Goal: Navigation & Orientation: Find specific page/section

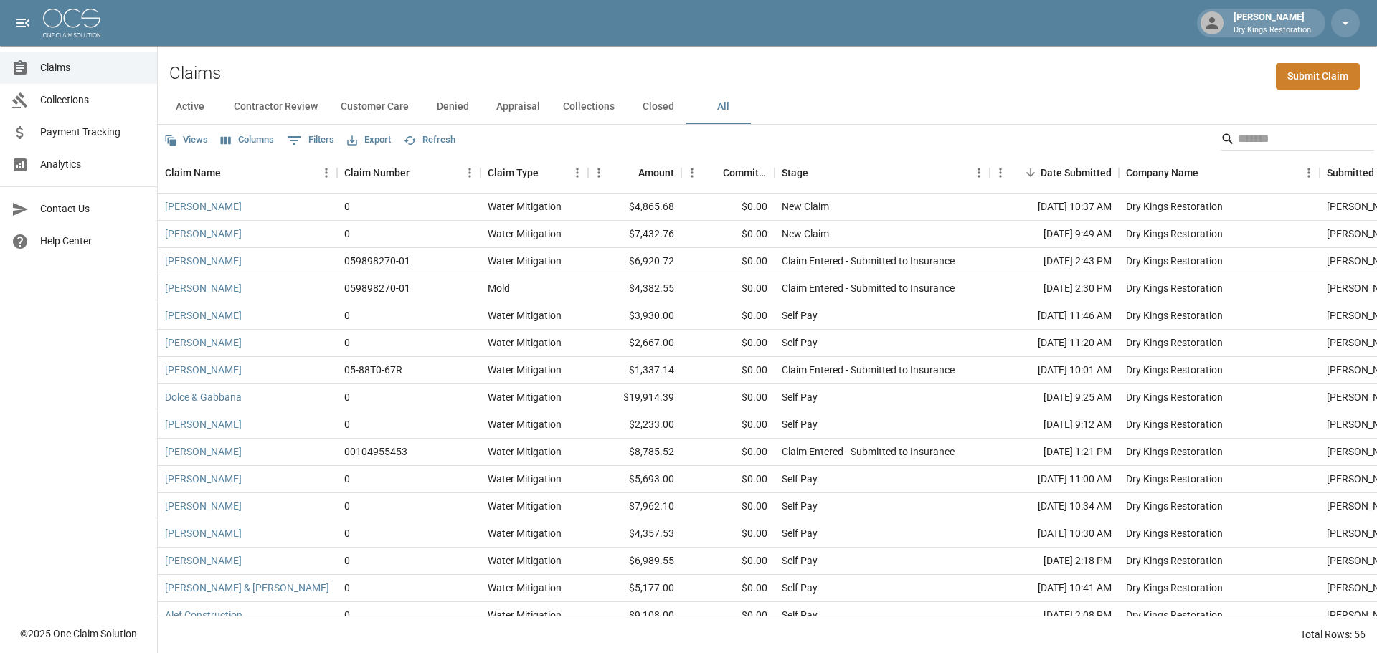
click at [278, 100] on button "Contractor Review" at bounding box center [275, 107] width 107 height 34
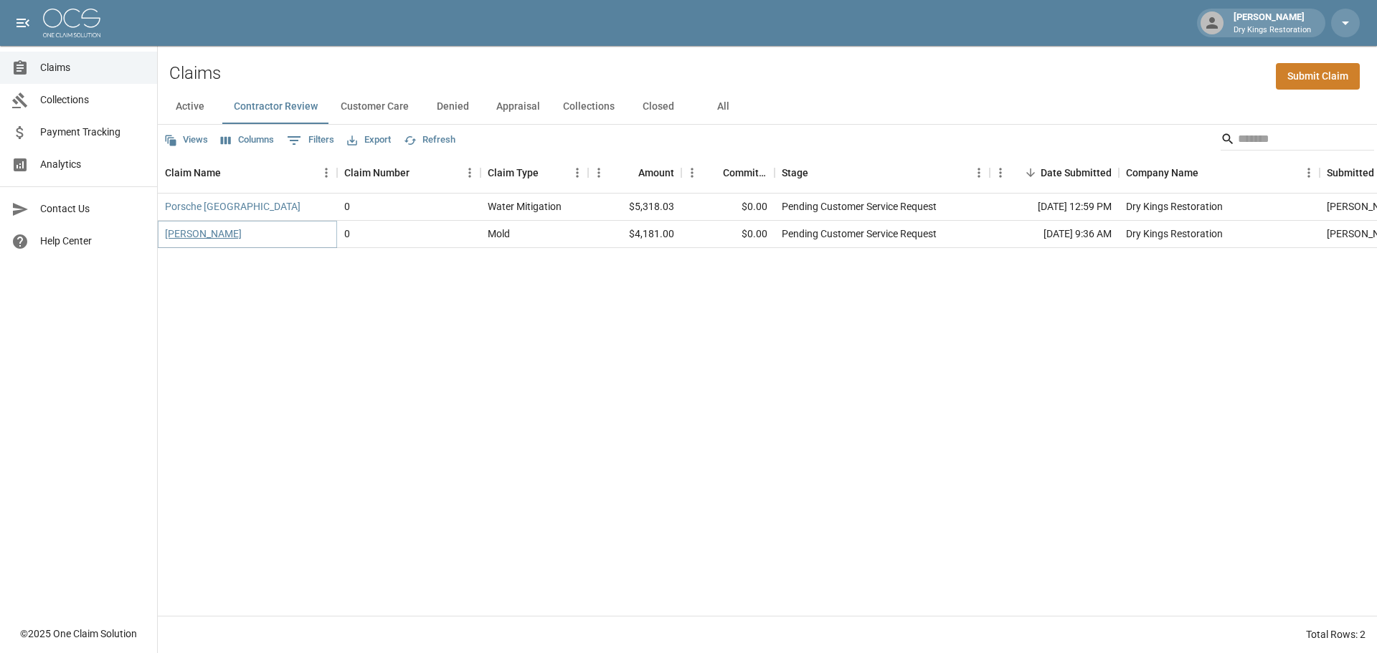
click at [210, 238] on link "[PERSON_NAME]" at bounding box center [203, 234] width 77 height 14
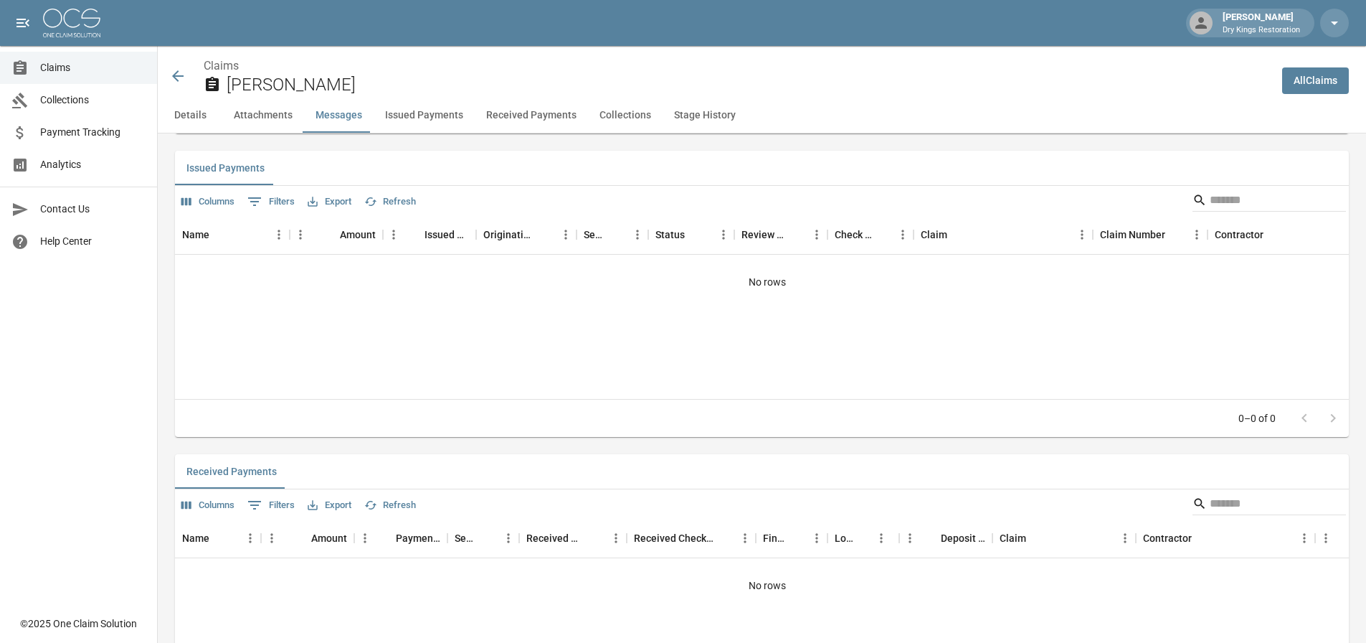
scroll to position [1650, 0]
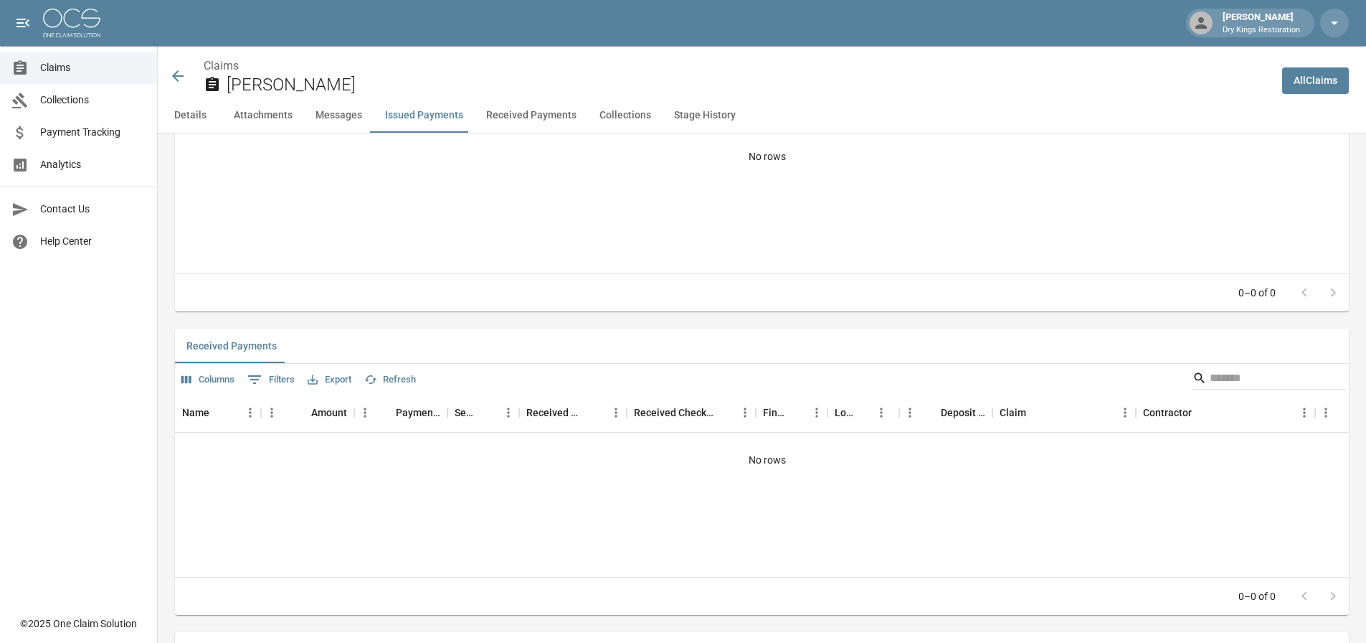
click at [85, 75] on link "Claims" at bounding box center [78, 68] width 157 height 32
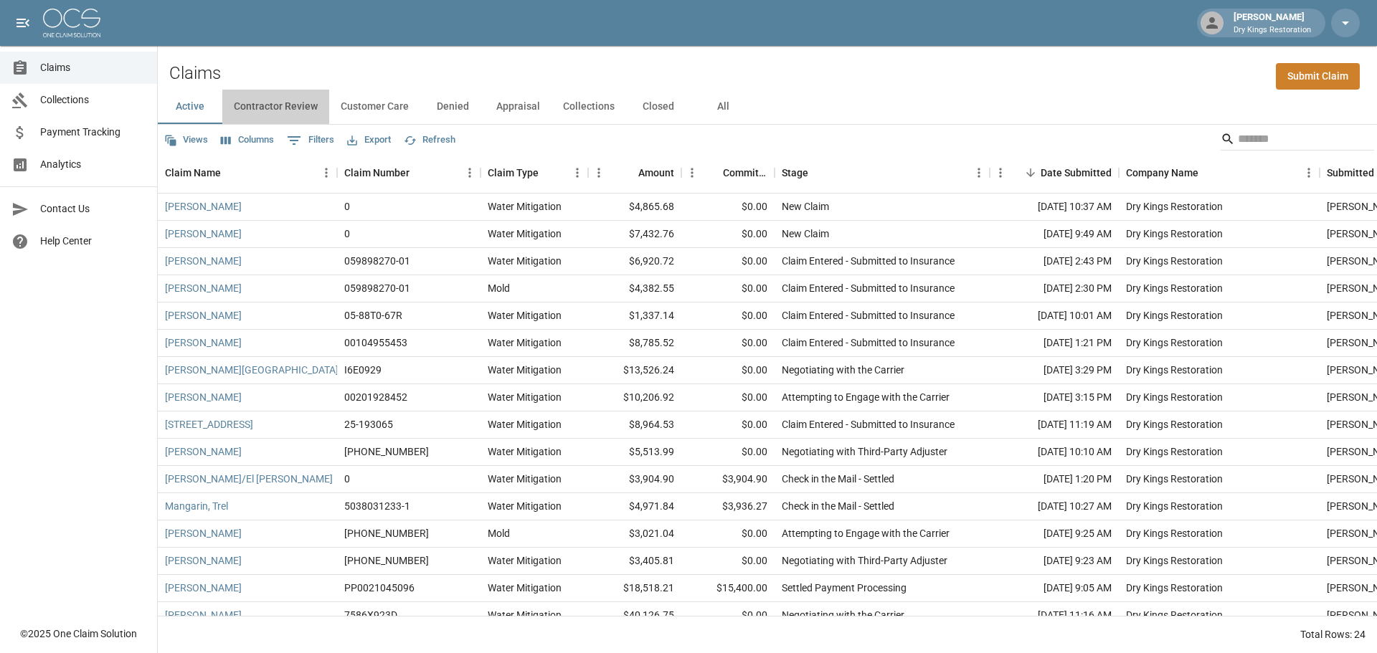
click at [290, 110] on button "Contractor Review" at bounding box center [275, 107] width 107 height 34
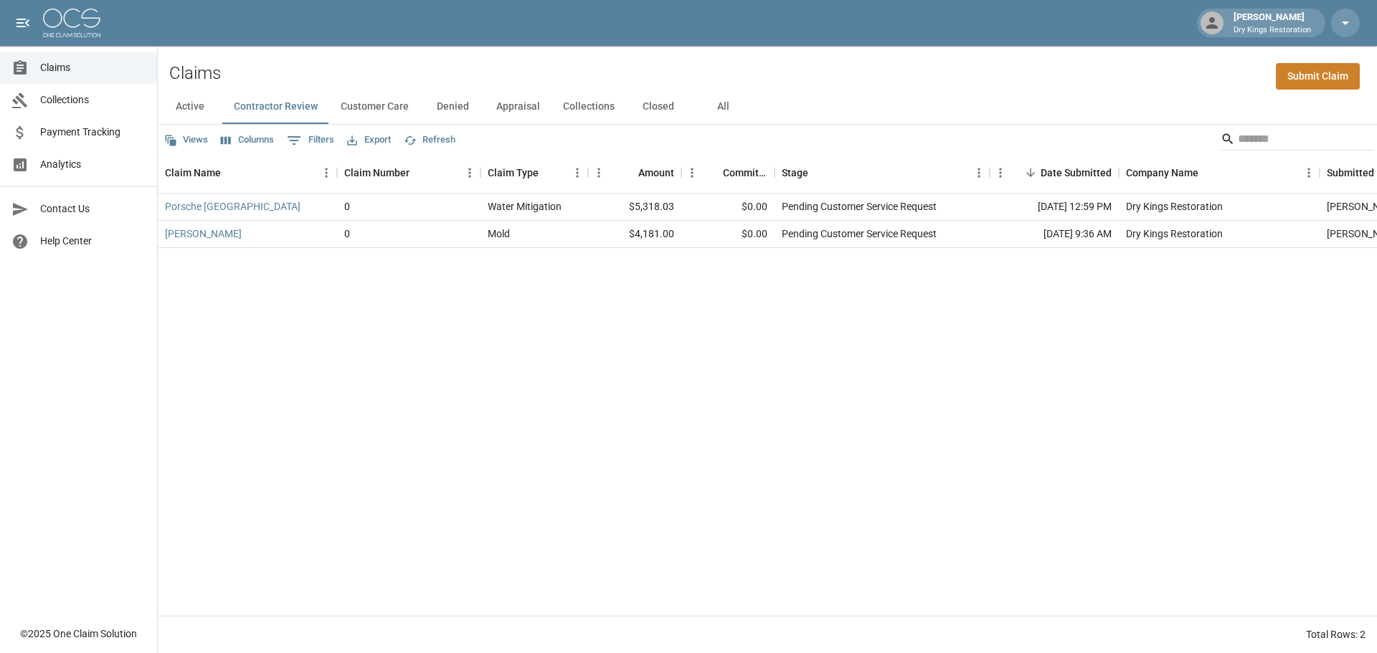
click at [394, 108] on button "Customer Care" at bounding box center [374, 107] width 91 height 34
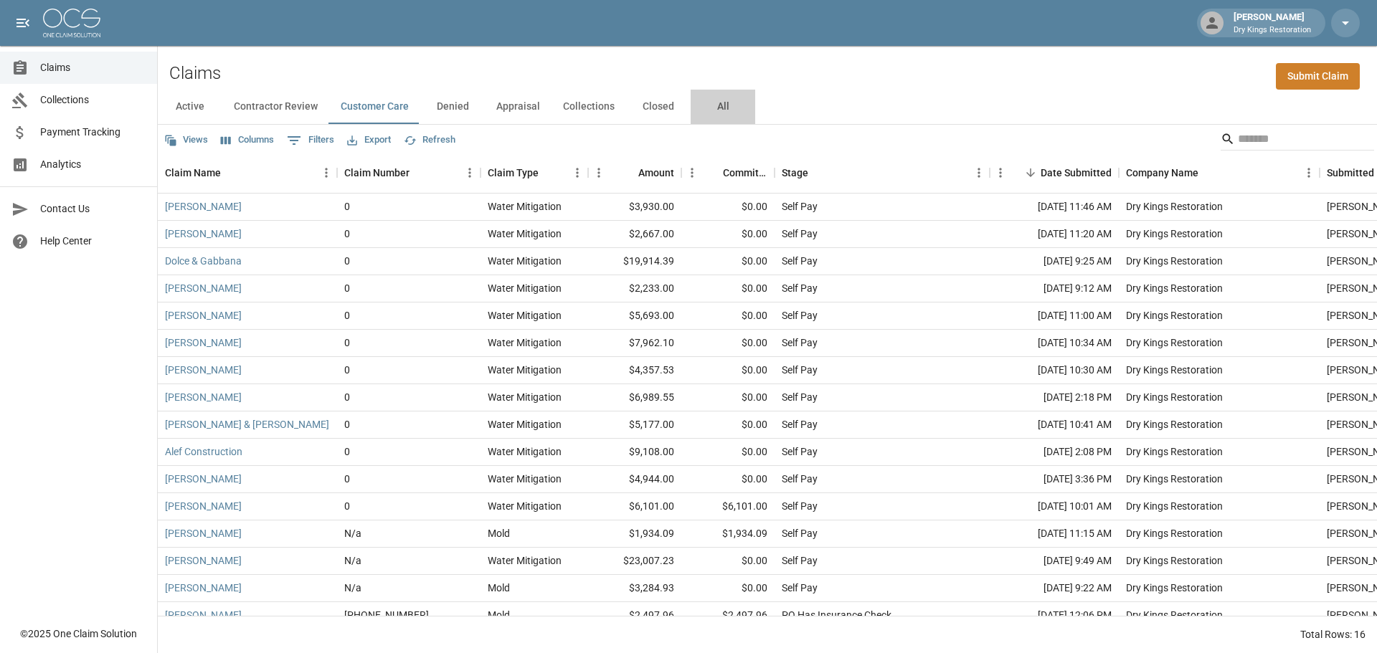
click at [716, 107] on button "All" at bounding box center [723, 107] width 65 height 34
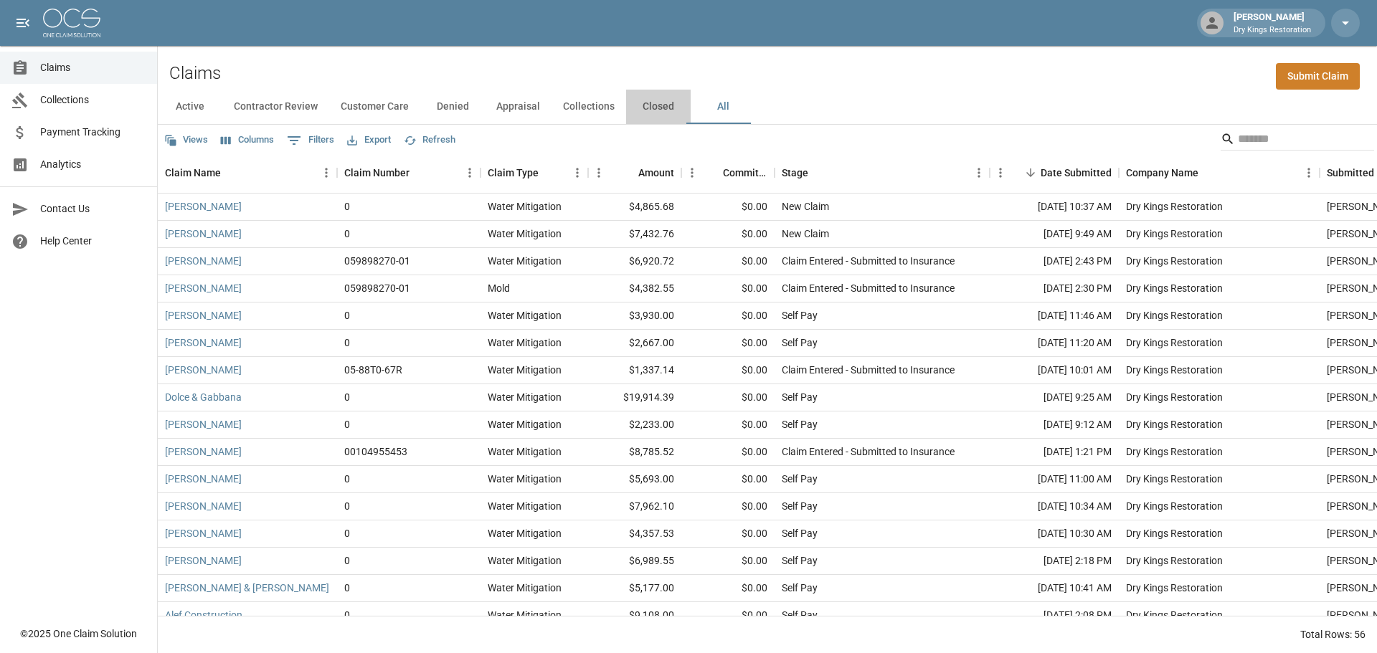
click at [655, 102] on button "Closed" at bounding box center [658, 107] width 65 height 34
